Goal: Information Seeking & Learning: Learn about a topic

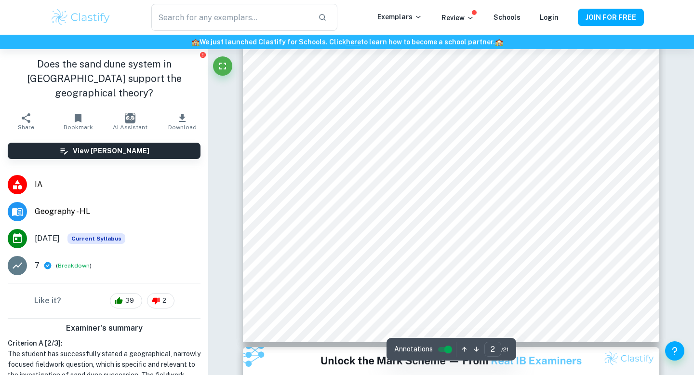
scroll to position [1254, 0]
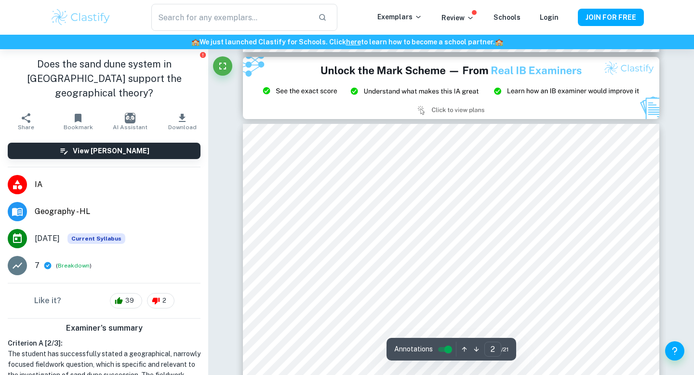
type input "3"
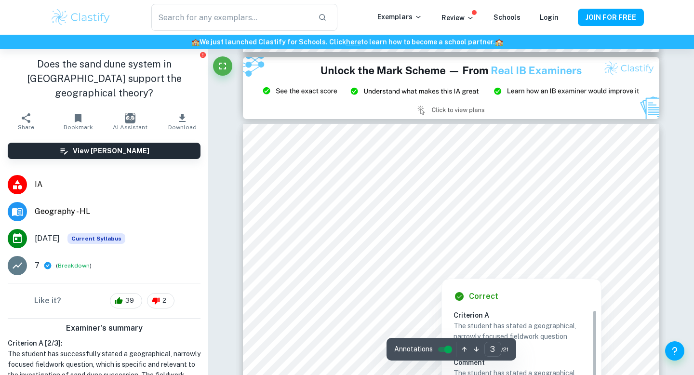
click at [348, 270] on div at bounding box center [441, 271] width 296 height 9
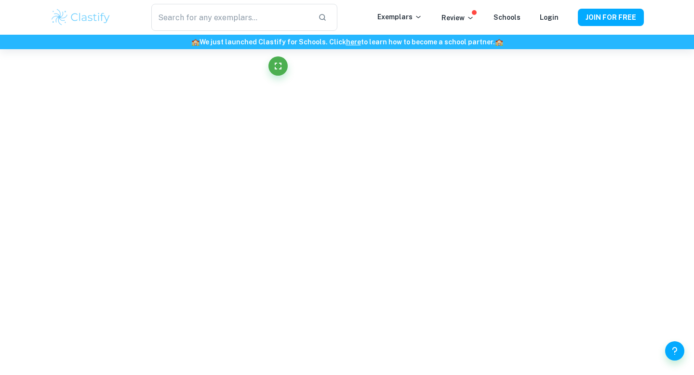
scroll to position [80, 0]
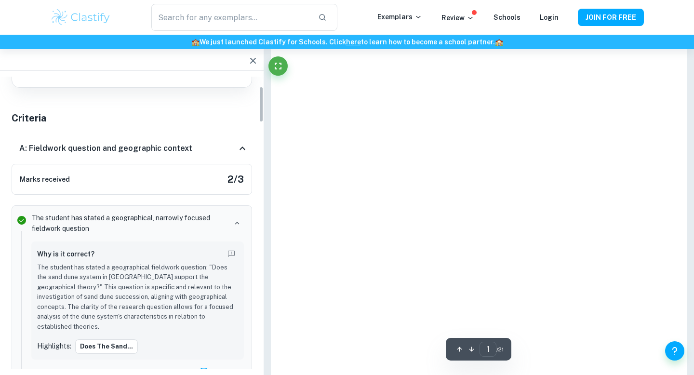
type input "3"
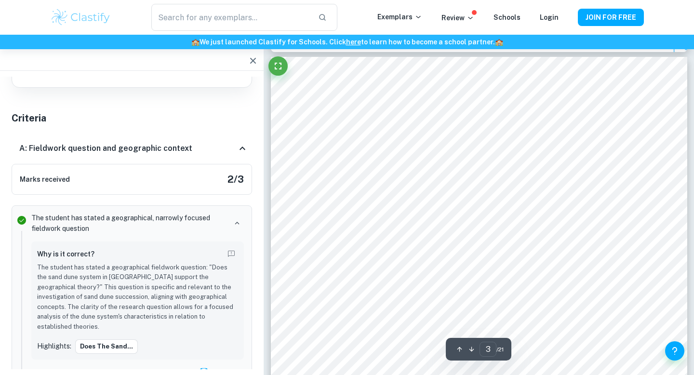
click at [253, 62] on icon "button" at bounding box center [253, 61] width 12 height 12
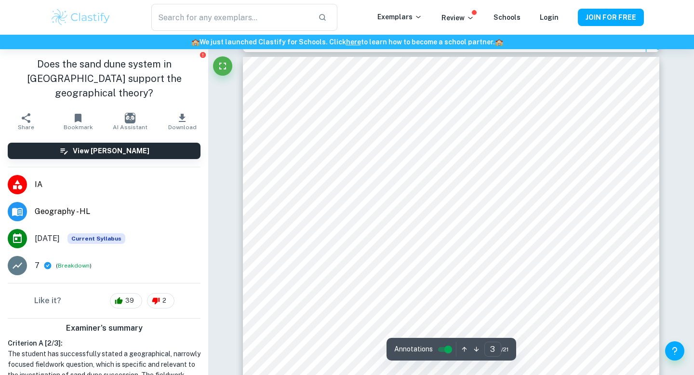
scroll to position [1543, 0]
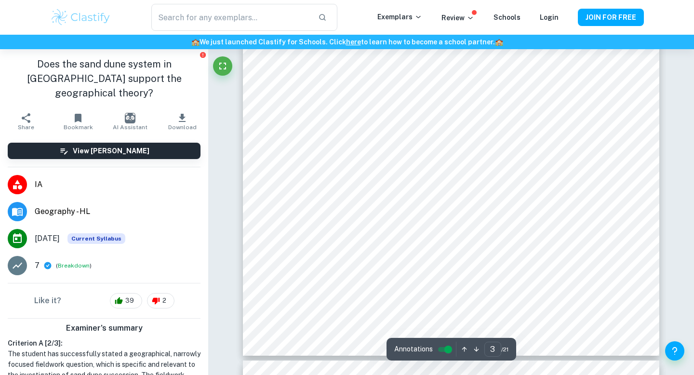
type input "4"
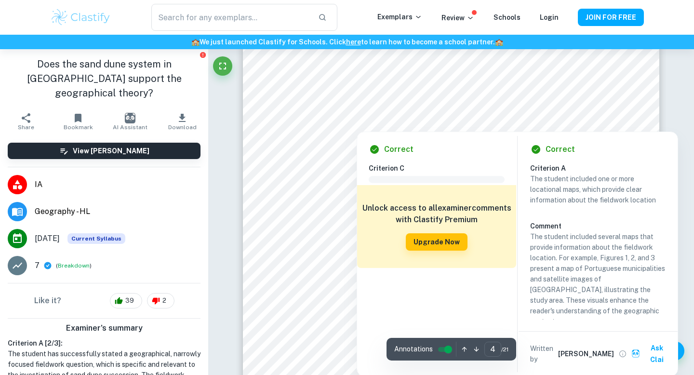
drag, startPoint x: 350, startPoint y: 126, endPoint x: 302, endPoint y: 174, distance: 67.8
click at [313, 117] on div at bounding box center [450, 120] width 314 height 17
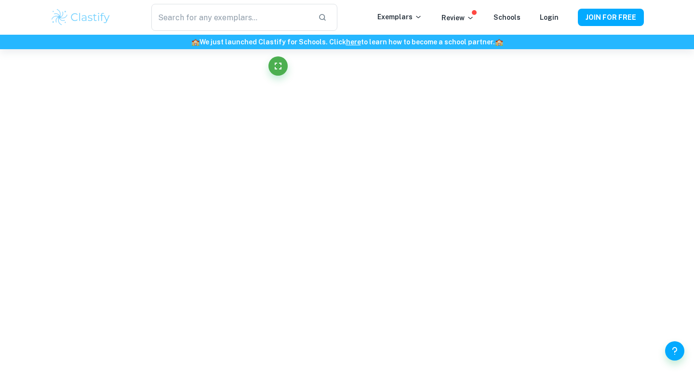
scroll to position [2287, 0]
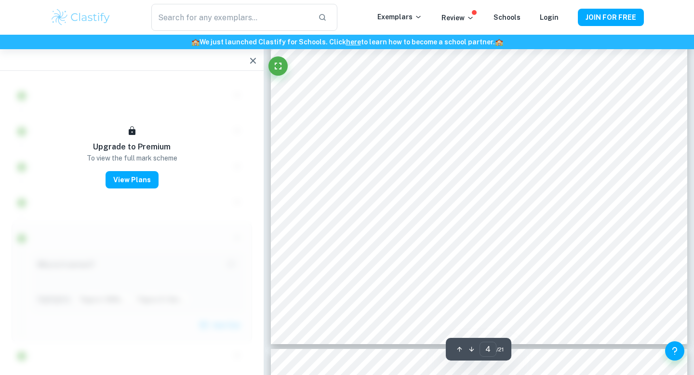
click at [253, 58] on icon "button" at bounding box center [253, 61] width 12 height 12
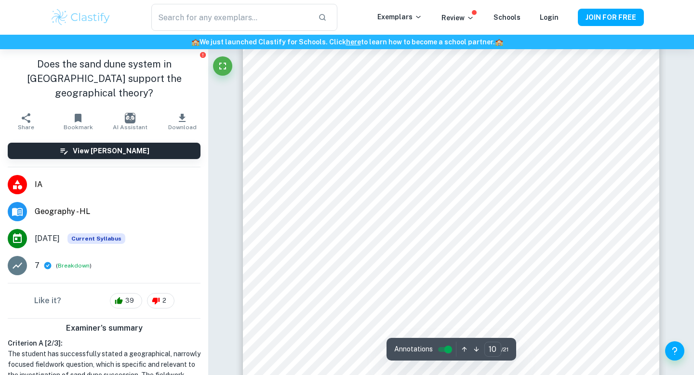
scroll to position [5658, 0]
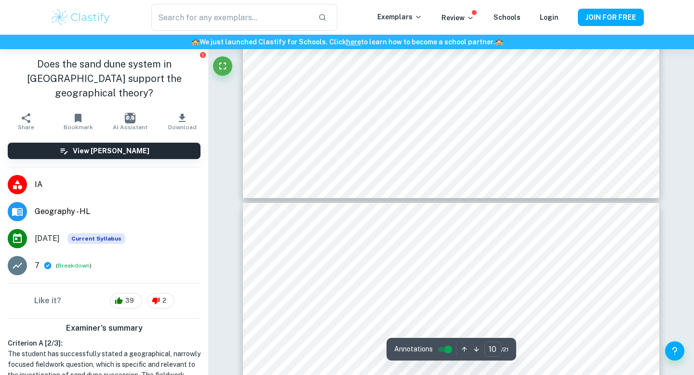
type input "11"
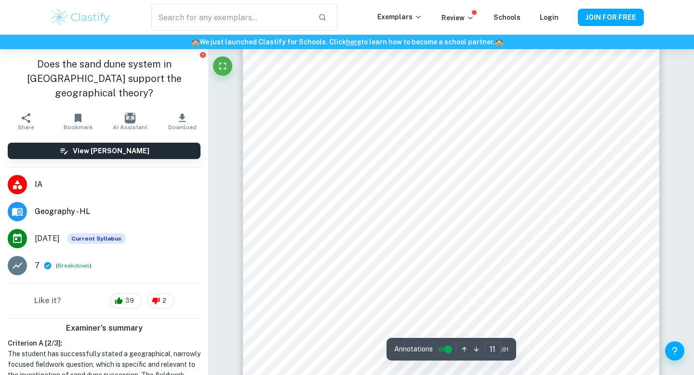
scroll to position [6310, 0]
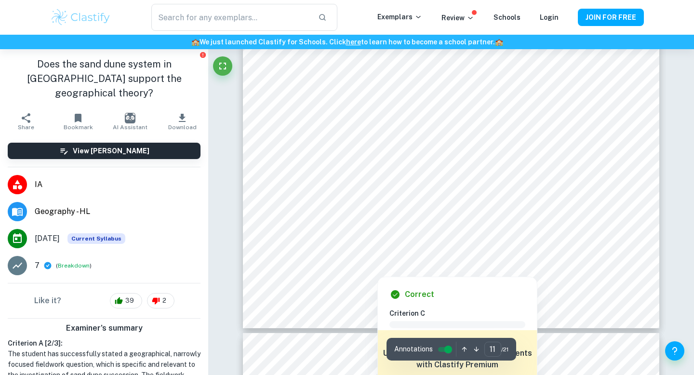
click at [299, 143] on div at bounding box center [444, 152] width 303 height 21
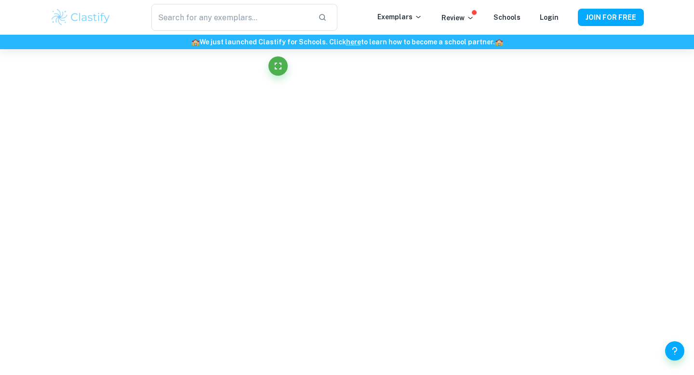
scroll to position [2256, 0]
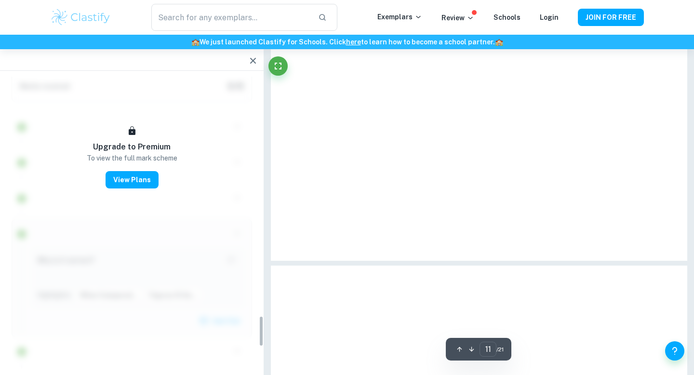
type input "11"
